Goal: Task Accomplishment & Management: Manage account settings

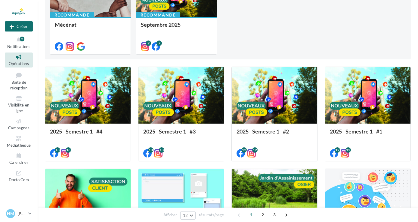
scroll to position [106, 0]
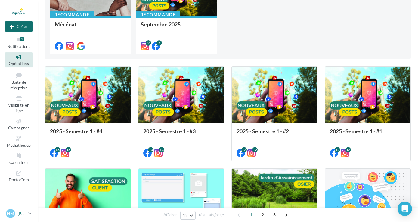
click at [28, 214] on link "HM Hugues MORIZOT hugues.morizot@aquatiris.fr" at bounding box center [19, 213] width 28 height 11
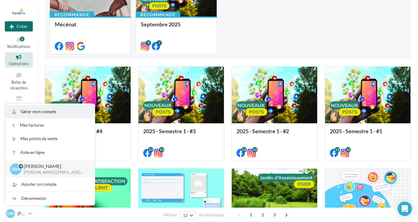
click at [45, 109] on link "Gérer mon compte" at bounding box center [50, 112] width 90 height 14
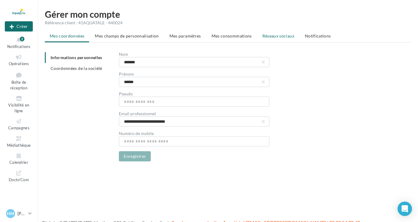
click at [284, 37] on span "Réseaux sociaux" at bounding box center [278, 35] width 32 height 5
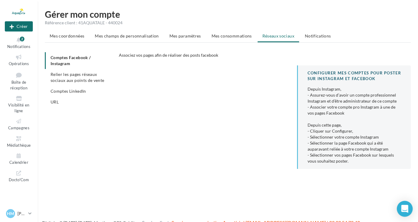
click at [403, 207] on icon "Open Intercom Messenger" at bounding box center [404, 209] width 7 height 8
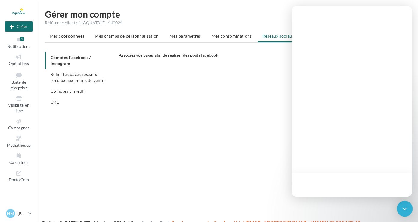
click at [403, 207] on icon "Open Intercom Messenger" at bounding box center [404, 209] width 8 height 8
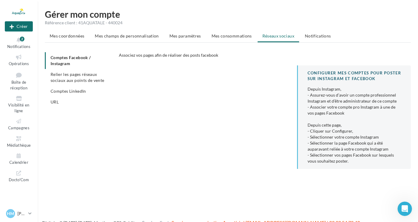
click at [403, 208] on icon "Ouvrir le Messenger Intercom" at bounding box center [405, 209] width 10 height 10
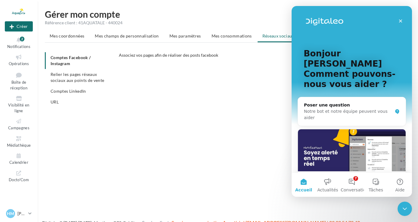
click at [274, 142] on div "CONFIGURER MES COMPTES POUR POSTER sur instagram et facebook Depuis Instagram, …" at bounding box center [267, 120] width 296 height 109
click at [403, 206] on icon "Fermer le Messenger Intercom" at bounding box center [403, 208] width 7 height 7
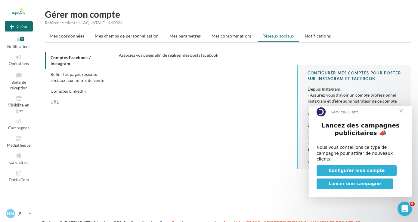
click at [403, 118] on span "Fermer" at bounding box center [401, 111] width 22 height 22
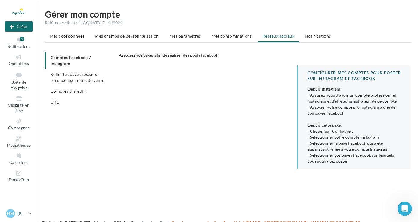
click at [29, 214] on icon at bounding box center [29, 213] width 3 height 5
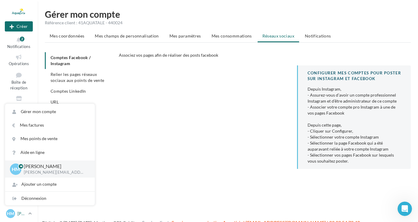
click at [29, 214] on icon at bounding box center [29, 213] width 3 height 5
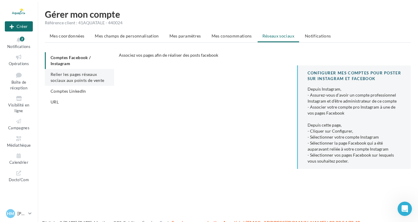
click at [71, 75] on span "Relier les pages réseaux sociaux aux points de vente" at bounding box center [78, 77] width 54 height 11
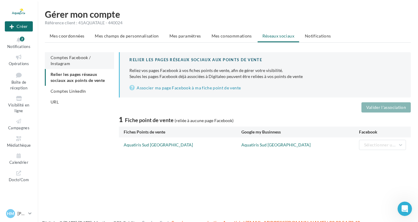
click at [74, 65] on li "Comptes Facebook / Instagram" at bounding box center [79, 60] width 69 height 17
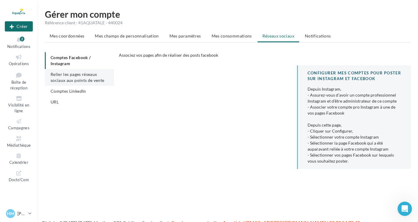
click at [81, 74] on span "Relier les pages réseaux sociaux aux points de vente" at bounding box center [78, 77] width 54 height 11
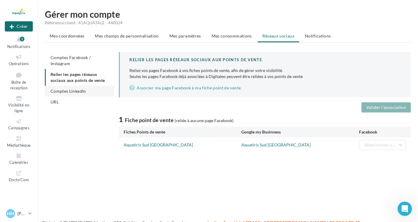
click at [80, 94] on li "Comptes LinkedIn" at bounding box center [79, 91] width 69 height 11
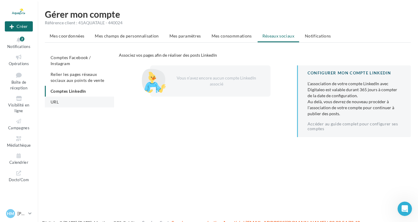
click at [74, 103] on li "URL" at bounding box center [79, 102] width 69 height 11
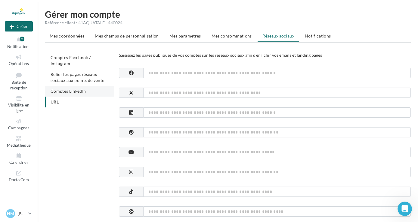
click at [78, 92] on span "Comptes LinkedIn" at bounding box center [68, 91] width 35 height 5
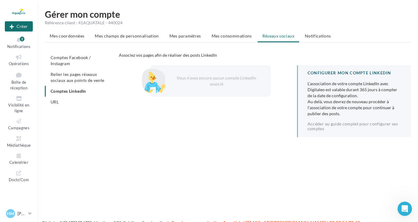
click at [220, 81] on div "Vous n’avez encore aucun compte LinkedIn associé" at bounding box center [214, 81] width 91 height 12
click at [221, 76] on div "Vous n’avez encore aucun compte LinkedIn associé" at bounding box center [214, 81] width 91 height 12
click at [361, 126] on link "Accéder au guide complet pour configurer ses comptes" at bounding box center [353, 127] width 93 height 10
click at [71, 60] on span "Comptes Facebook / Instagram" at bounding box center [71, 60] width 40 height 11
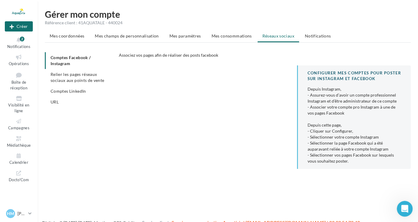
click at [401, 207] on icon "Ouvrir le Messenger Intercom" at bounding box center [404, 209] width 10 height 10
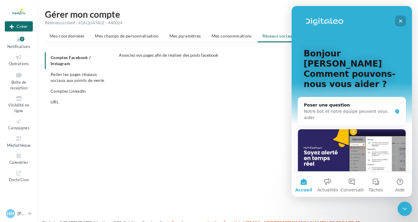
click at [401, 20] on icon "Fermer" at bounding box center [400, 21] width 5 height 5
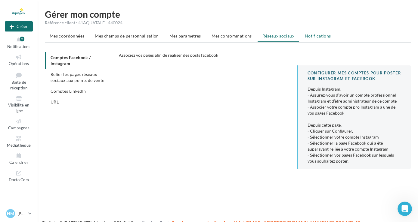
click at [322, 39] on li "Notifications" at bounding box center [318, 36] width 36 height 11
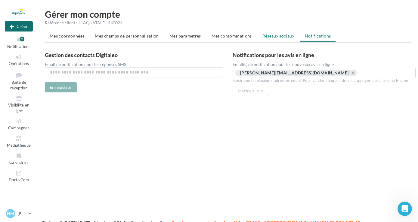
click at [275, 38] on span "Réseaux sociaux" at bounding box center [278, 35] width 32 height 5
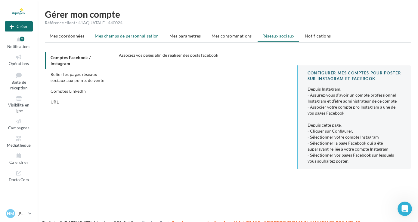
click at [125, 36] on span "Mes champs de personnalisation" at bounding box center [127, 35] width 64 height 5
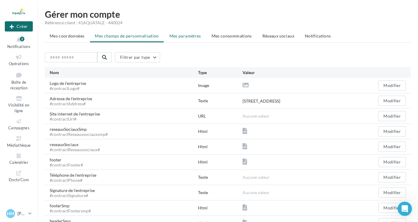
click at [192, 34] on span "Mes paramètres" at bounding box center [185, 35] width 32 height 5
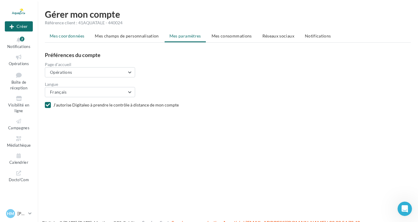
click at [66, 35] on span "Mes coordonnées" at bounding box center [67, 35] width 35 height 5
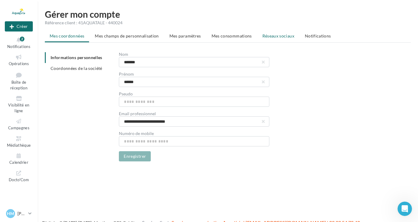
click at [279, 35] on span "Réseaux sociaux" at bounding box center [278, 35] width 32 height 5
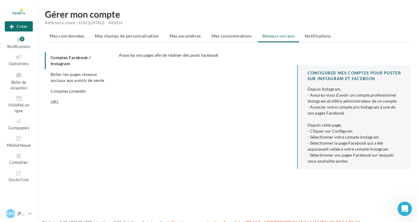
scroll to position [10, 0]
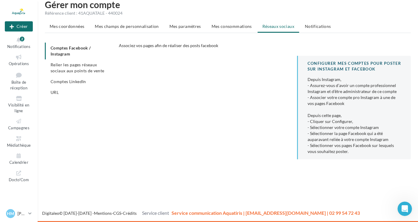
click at [330, 66] on div "CONFIGURER MES COMPTES POUR POSTER sur instagram et facebook" at bounding box center [353, 66] width 93 height 11
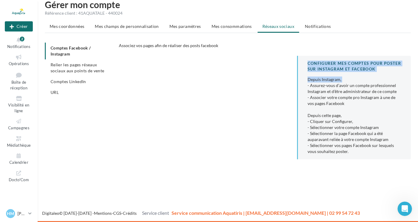
drag, startPoint x: 330, startPoint y: 66, endPoint x: 332, endPoint y: 85, distance: 20.0
click at [332, 85] on div "CONFIGURER MES COMPTES POUR POSTER sur instagram et facebook Depuis Instagram, …" at bounding box center [354, 108] width 114 height 104
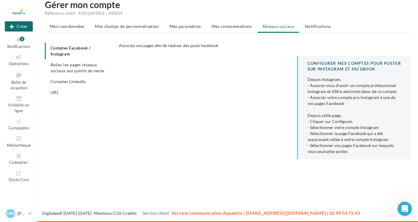
click at [357, 163] on div "CONFIGURER MES COMPTES POUR POSTER sur instagram et facebook Depuis Instagram, …" at bounding box center [356, 110] width 118 height 109
click at [402, 205] on icon "Ouvrir le Messenger Intercom" at bounding box center [404, 209] width 10 height 10
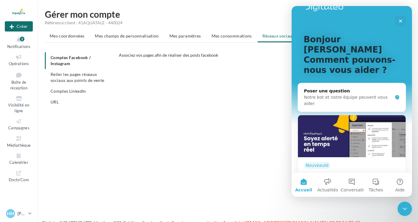
scroll to position [14, 0]
click at [12, 216] on span "HM" at bounding box center [10, 214] width 7 height 6
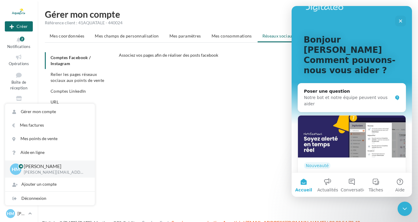
click at [131, 179] on div "Gérer mon compte Référence client : 41AQUATALE - 440024 Mes coordonnées Mes cha…" at bounding box center [228, 97] width 380 height 174
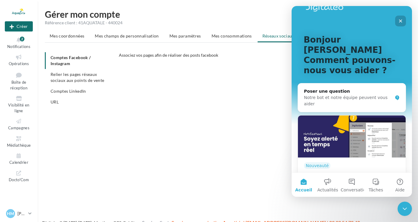
click at [401, 20] on icon "Fermer" at bounding box center [400, 21] width 5 height 5
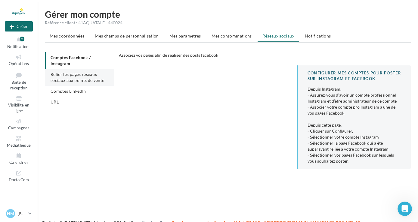
click at [76, 74] on span "Relier les pages réseaux sociaux aux points de vente" at bounding box center [78, 77] width 54 height 11
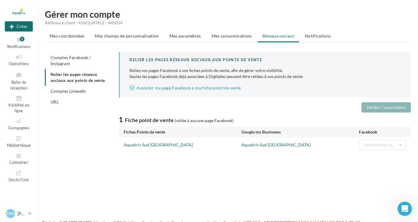
click at [167, 145] on div "Aquatiris Sud [GEOGRAPHIC_DATA]" at bounding box center [183, 145] width 118 height 6
click at [147, 146] on link "Aquatiris Sud [GEOGRAPHIC_DATA]" at bounding box center [158, 144] width 69 height 5
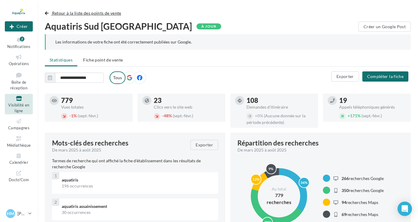
click at [47, 13] on span "button" at bounding box center [47, 13] width 4 height 4
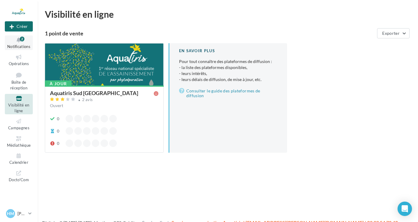
click at [23, 46] on span "Notifications" at bounding box center [18, 46] width 23 height 5
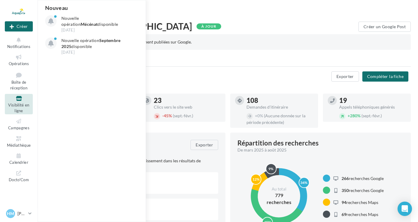
click at [184, 87] on div "**********" at bounding box center [228, 83] width 366 height 22
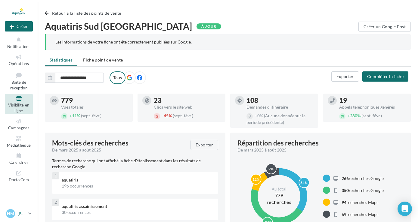
click at [17, 213] on p "[PERSON_NAME]" at bounding box center [21, 214] width 8 height 6
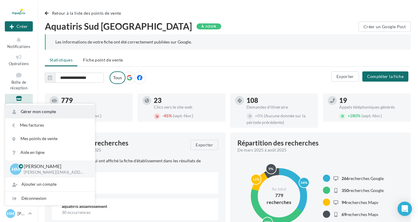
click at [41, 109] on link "Gérer mon compte" at bounding box center [50, 112] width 90 height 14
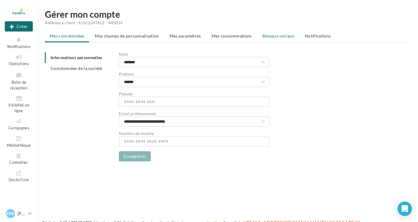
click at [277, 38] on span "Réseaux sociaux" at bounding box center [278, 35] width 32 height 5
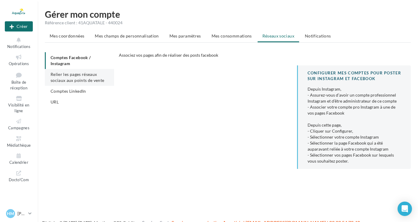
click at [59, 76] on span "Relier les pages réseaux sociaux aux points de vente" at bounding box center [78, 77] width 54 height 11
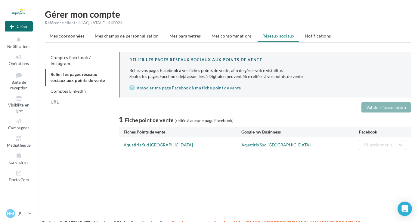
click at [184, 89] on link "Associer ma page Facebook à ma fiche point de vente" at bounding box center [264, 87] width 271 height 7
click at [69, 63] on span "Comptes Facebook / Instagram" at bounding box center [71, 60] width 40 height 11
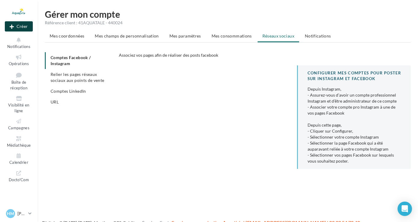
click at [18, 22] on button "Créer" at bounding box center [19, 26] width 28 height 10
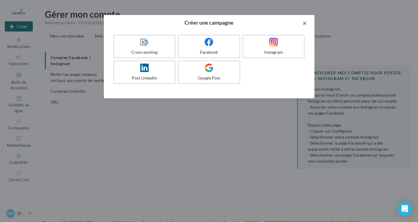
click at [306, 23] on button "button" at bounding box center [302, 24] width 24 height 18
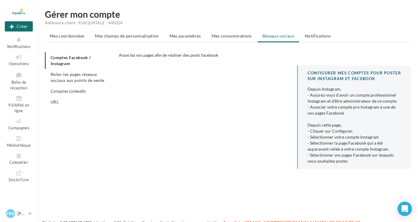
scroll to position [10, 0]
